Goal: Task Accomplishment & Management: Manage account settings

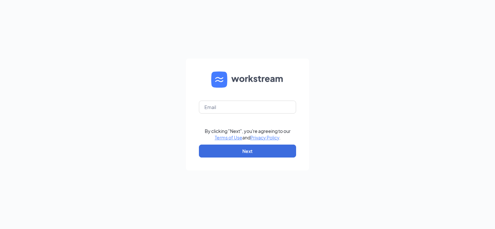
click at [262, 100] on form "By clicking "Next", you're agreeing to our Terms of Use and Privacy Policy . Ne…" at bounding box center [247, 115] width 123 height 112
click at [262, 104] on input "text" at bounding box center [247, 107] width 97 height 13
type input "[PERSON_NAME][EMAIL_ADDRESS][PERSON_NAME][DOMAIN_NAME]"
click at [236, 154] on button "Next" at bounding box center [247, 151] width 97 height 13
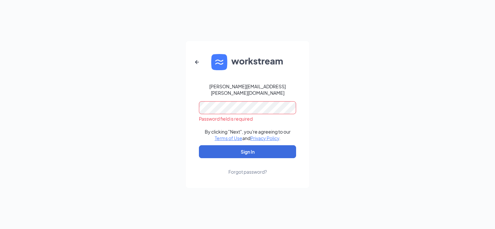
click at [239, 170] on div "Forgot password?" at bounding box center [247, 172] width 39 height 6
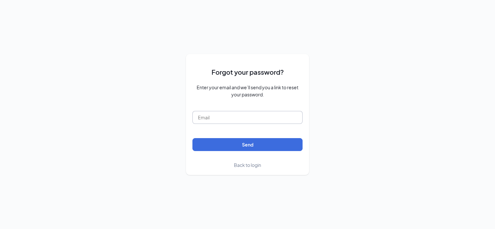
click at [224, 118] on input "text" at bounding box center [247, 117] width 110 height 13
type input "[PERSON_NAME][EMAIL_ADDRESS][PERSON_NAME][DOMAIN_NAME]"
click at [221, 154] on form "Forgot your password? Enter your email and we’ll send you a link to reset your …" at bounding box center [247, 115] width 110 height 108
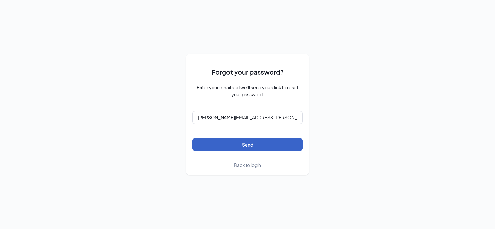
click at [221, 149] on button "Send" at bounding box center [247, 144] width 110 height 13
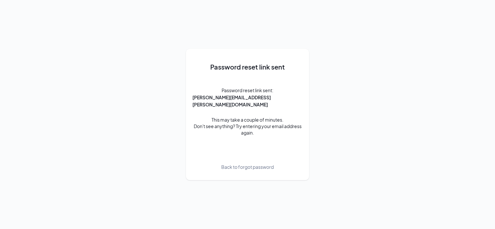
click at [239, 164] on span "Back to forgot password" at bounding box center [247, 167] width 52 height 7
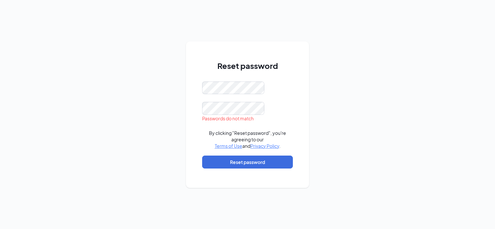
click at [277, 108] on div at bounding box center [247, 108] width 91 height 13
click at [264, 159] on button "Reset password" at bounding box center [247, 162] width 91 height 13
click at [247, 158] on button "Reset password" at bounding box center [247, 162] width 91 height 13
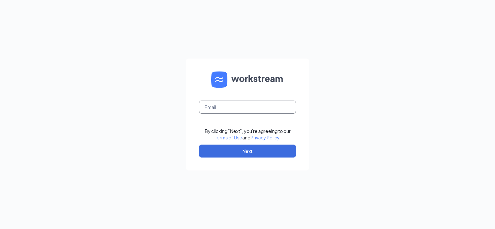
click at [224, 106] on input "text" at bounding box center [247, 107] width 97 height 13
type input "emily.gray@chickensaladchick.com"
click at [221, 154] on button "Next" at bounding box center [247, 151] width 97 height 13
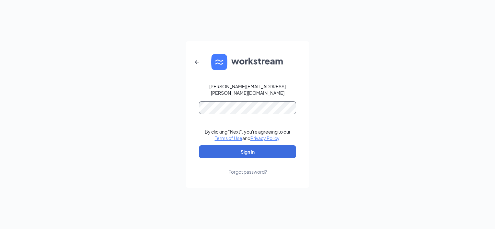
click at [199, 145] on button "Sign In" at bounding box center [247, 151] width 97 height 13
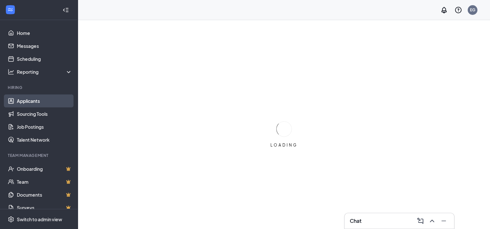
click at [32, 97] on link "Applicants" at bounding box center [44, 101] width 55 height 13
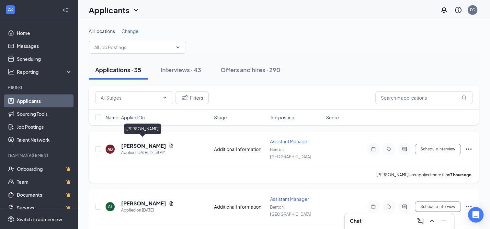
click at [142, 142] on h5 "Angela Blakley" at bounding box center [143, 145] width 45 height 7
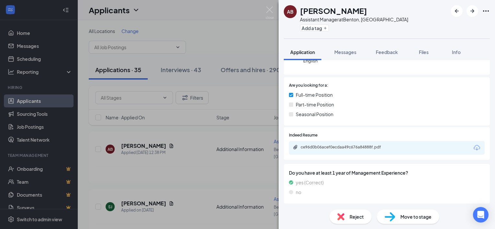
scroll to position [97, 0]
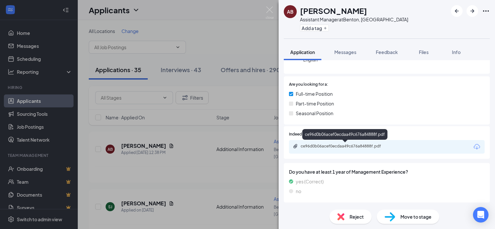
click at [339, 144] on div "ce96d0b06acef0ecdaa49c676a84888f.pdf" at bounding box center [345, 146] width 91 height 5
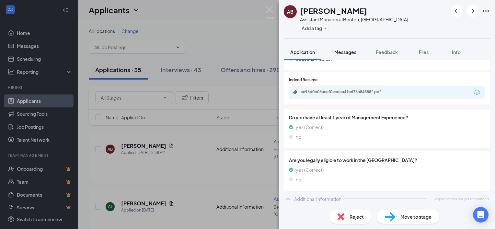
scroll to position [0, 0]
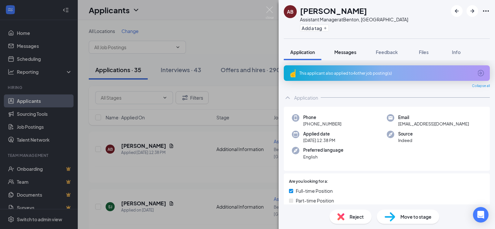
click at [347, 47] on button "Messages" at bounding box center [345, 52] width 35 height 16
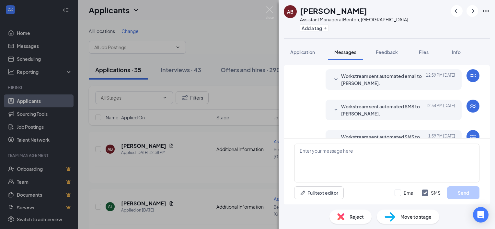
scroll to position [102, 0]
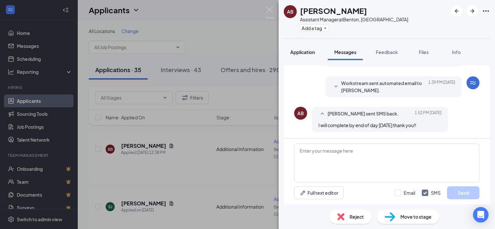
click at [308, 54] on span "Application" at bounding box center [302, 52] width 25 height 6
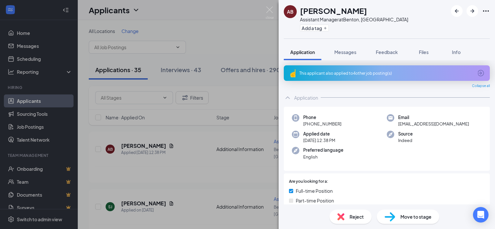
click at [174, 169] on div "AB Angela Blakley Assistant Manager at Benton, AR Add a tag Application Message…" at bounding box center [247, 114] width 495 height 229
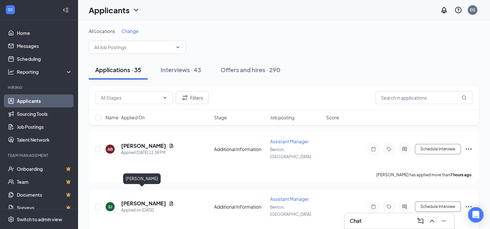
click at [133, 200] on h5 "Sandra Jones" at bounding box center [143, 203] width 45 height 7
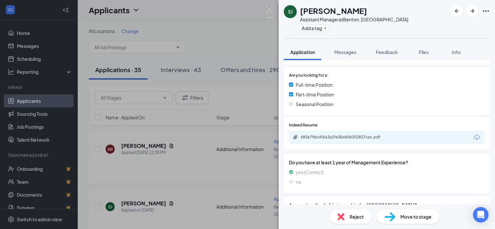
scroll to position [130, 0]
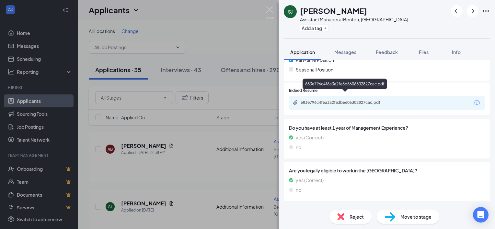
click at [342, 100] on div "683e796c4f6a3a2fe3b6606302827cac.pdf" at bounding box center [345, 102] width 91 height 5
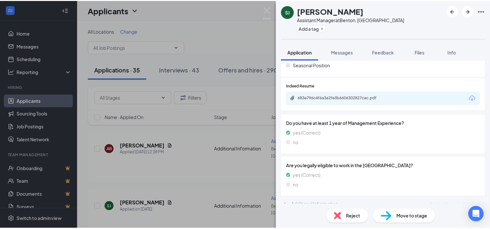
scroll to position [0, 0]
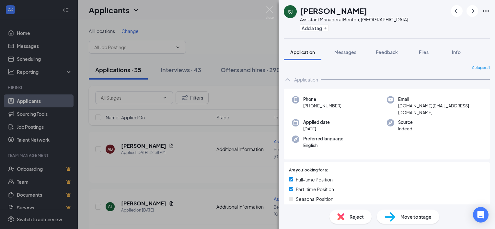
click at [272, 9] on img at bounding box center [270, 12] width 8 height 13
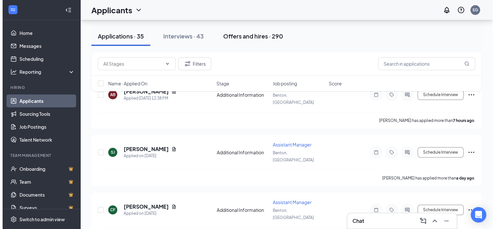
scroll to position [65, 0]
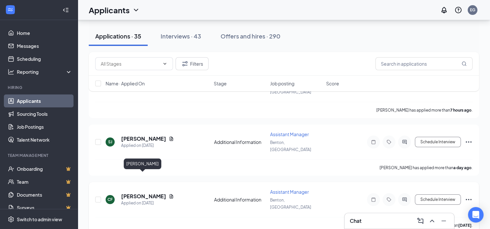
click at [149, 193] on h5 "Cindy Fitzhugh" at bounding box center [143, 196] width 45 height 7
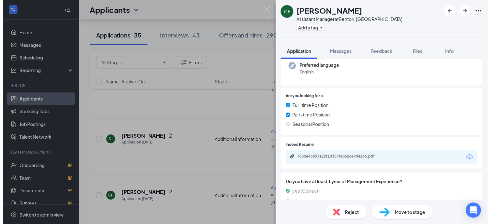
scroll to position [130, 0]
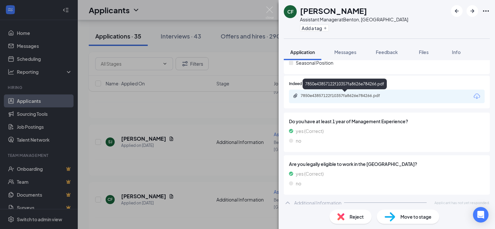
click at [322, 97] on div "7850e43857122f10357fa8626e784266.pdf" at bounding box center [345, 95] width 91 height 5
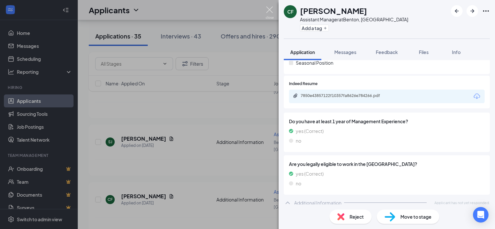
click at [269, 8] on img at bounding box center [270, 12] width 8 height 13
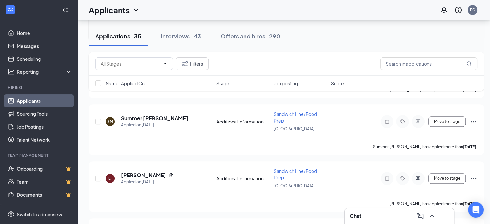
scroll to position [259, 0]
